Goal: Task Accomplishment & Management: Complete application form

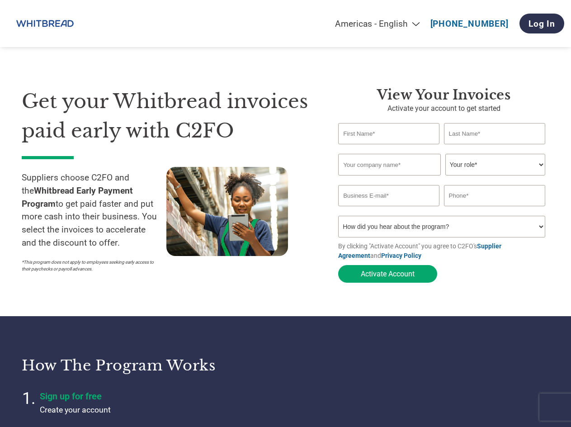
click at [398, 135] on input "text" at bounding box center [388, 133] width 101 height 21
type input "Nimesh"
click at [479, 136] on input "text" at bounding box center [494, 133] width 101 height 21
type input "Shah"
click at [398, 171] on input "text" at bounding box center [389, 165] width 103 height 22
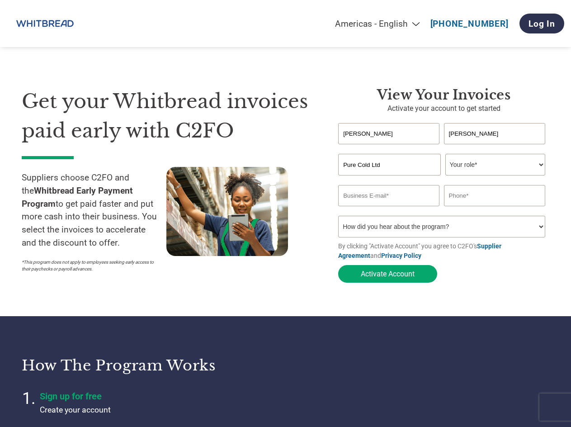
click at [400, 165] on input "Pure Cold Ltd" at bounding box center [389, 165] width 103 height 22
type input "Pure Cold Solutions Ltd"
select select "ACCOUNTING"
click at [446, 155] on select "Your role* CFO Controller Credit Manager Finance Director Treasurer CEO Preside…" at bounding box center [496, 165] width 100 height 22
click at [410, 201] on input "email" at bounding box center [388, 195] width 101 height 21
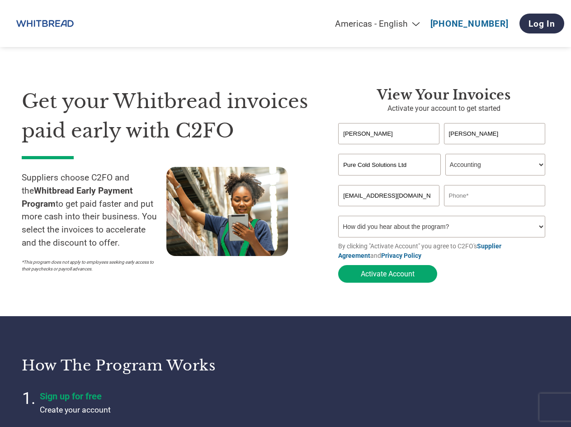
click at [503, 199] on input "text" at bounding box center [494, 195] width 101 height 21
click at [416, 195] on input "accounts@pcs.work" at bounding box center [388, 195] width 101 height 21
type input "accounts@pcs.works"
click at [466, 197] on input "text" at bounding box center [494, 195] width 101 height 21
type input "02037148448"
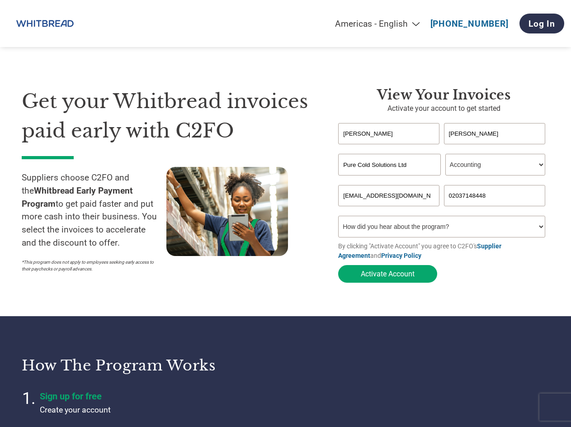
click at [437, 227] on select "How did you hear about the program? Received a letter Email Social Media Online…" at bounding box center [441, 227] width 207 height 22
select select "Email"
click at [338, 218] on select "How did you hear about the program? Received a letter Email Social Media Online…" at bounding box center [441, 227] width 207 height 22
click at [412, 278] on button "Activate Account" at bounding box center [387, 274] width 99 height 18
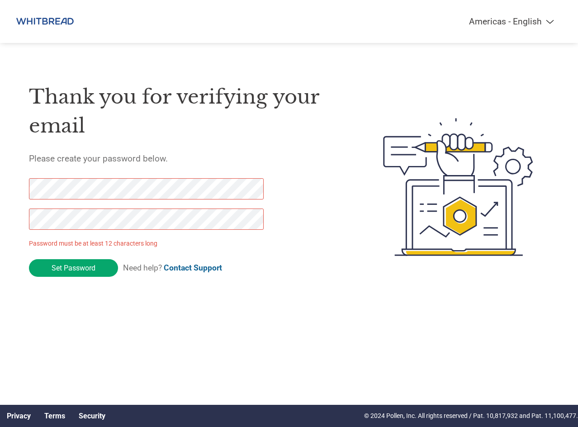
click at [25, 190] on div "Thank you for verifying your email Please create your password below. Password …" at bounding box center [289, 187] width 578 height 236
click at [15, 190] on div "Thank you for verifying your email Please create your password below. Password …" at bounding box center [289, 187] width 578 height 236
click at [61, 269] on input "Set Password" at bounding box center [73, 268] width 89 height 18
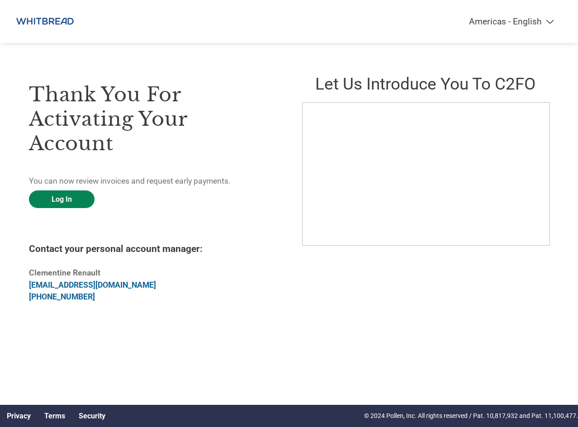
click at [80, 202] on link "Log In" at bounding box center [62, 199] width 66 height 18
